Goal: Task Accomplishment & Management: Manage account settings

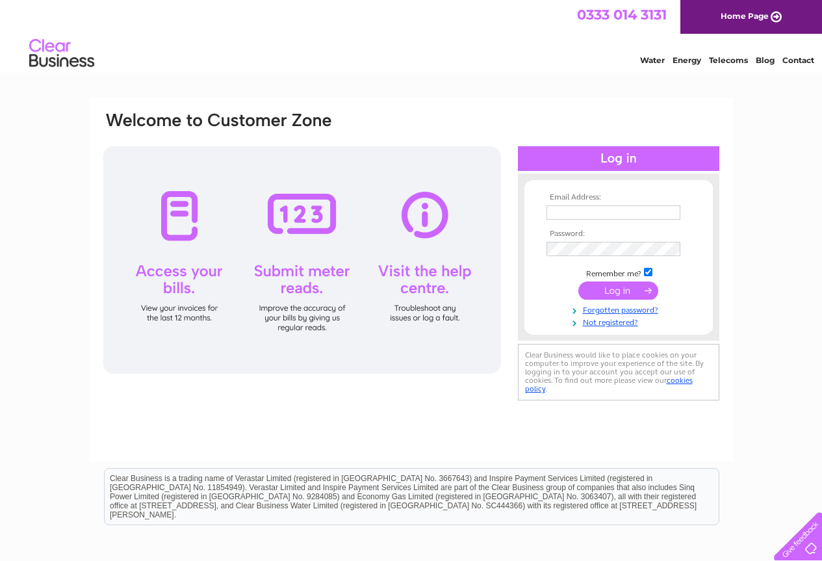
click at [576, 211] on input "text" at bounding box center [614, 212] width 134 height 14
type input "mpfoulkesadfa@gmail.com"
click at [615, 291] on input "submit" at bounding box center [618, 290] width 80 height 18
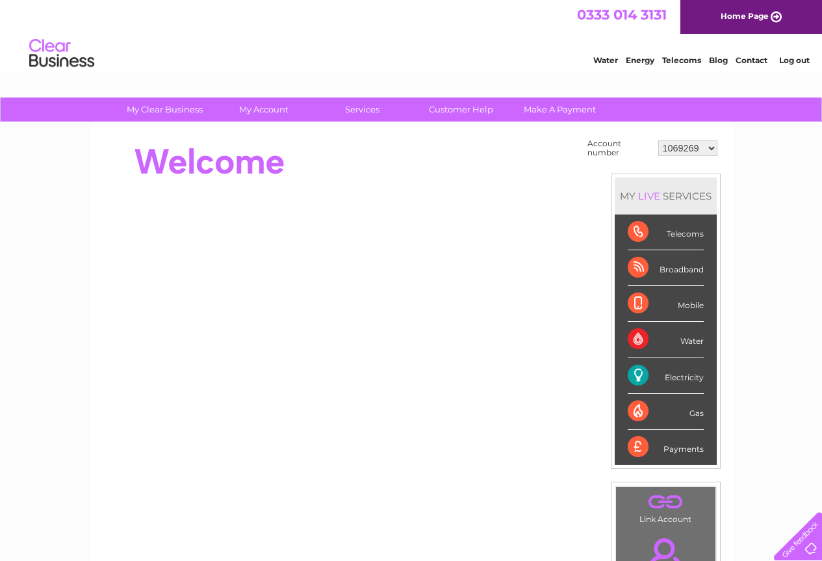
click at [712, 149] on select "1069269 30301436" at bounding box center [687, 148] width 59 height 16
select select "30301436"
click at [658, 140] on select "1069269 30301436" at bounding box center [687, 148] width 59 height 16
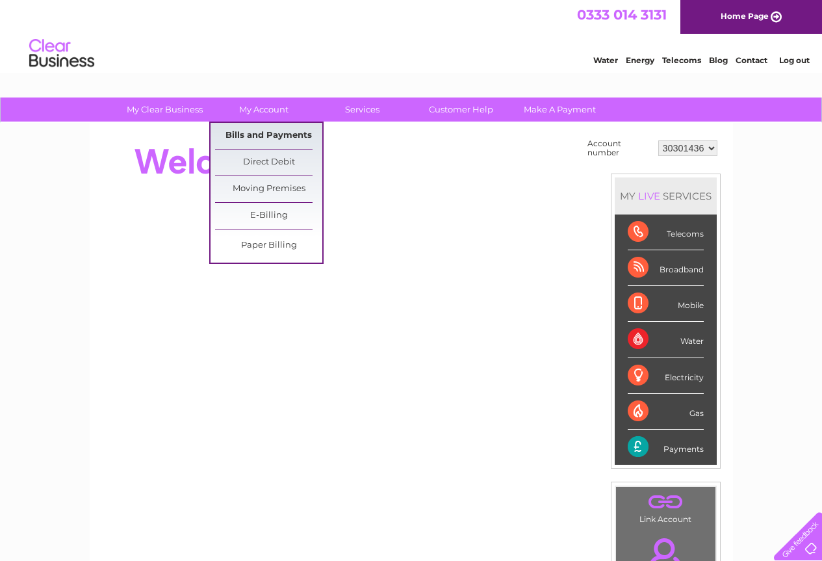
click at [256, 133] on link "Bills and Payments" at bounding box center [268, 136] width 107 height 26
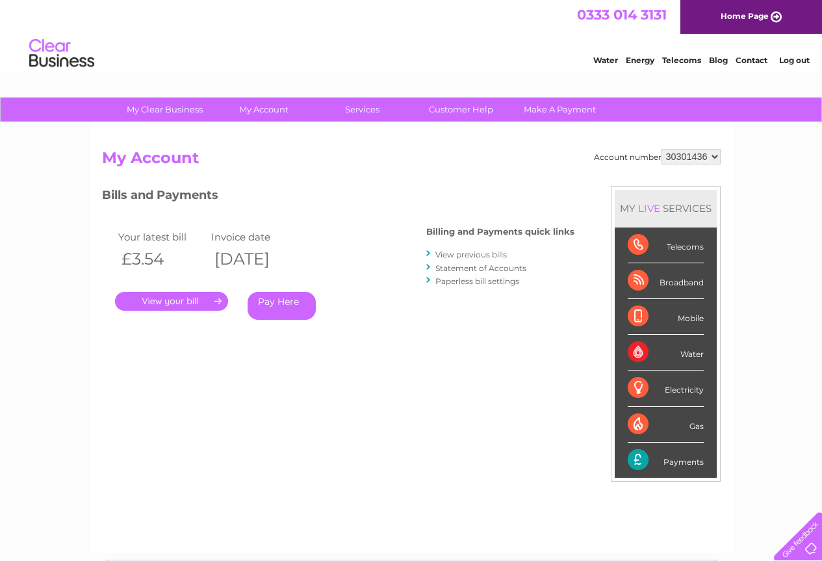
click at [201, 301] on link "." at bounding box center [171, 301] width 113 height 19
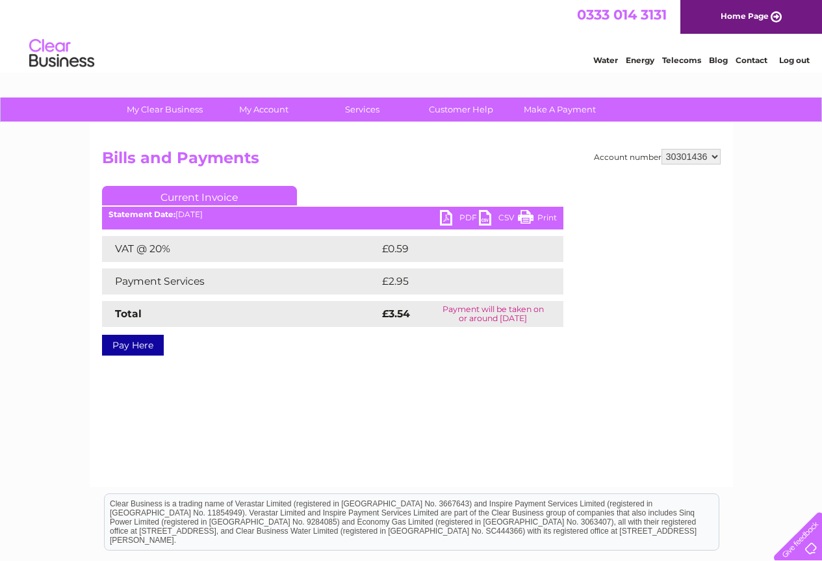
click at [526, 218] on link "Print" at bounding box center [537, 219] width 39 height 19
